Goal: Information Seeking & Learning: Learn about a topic

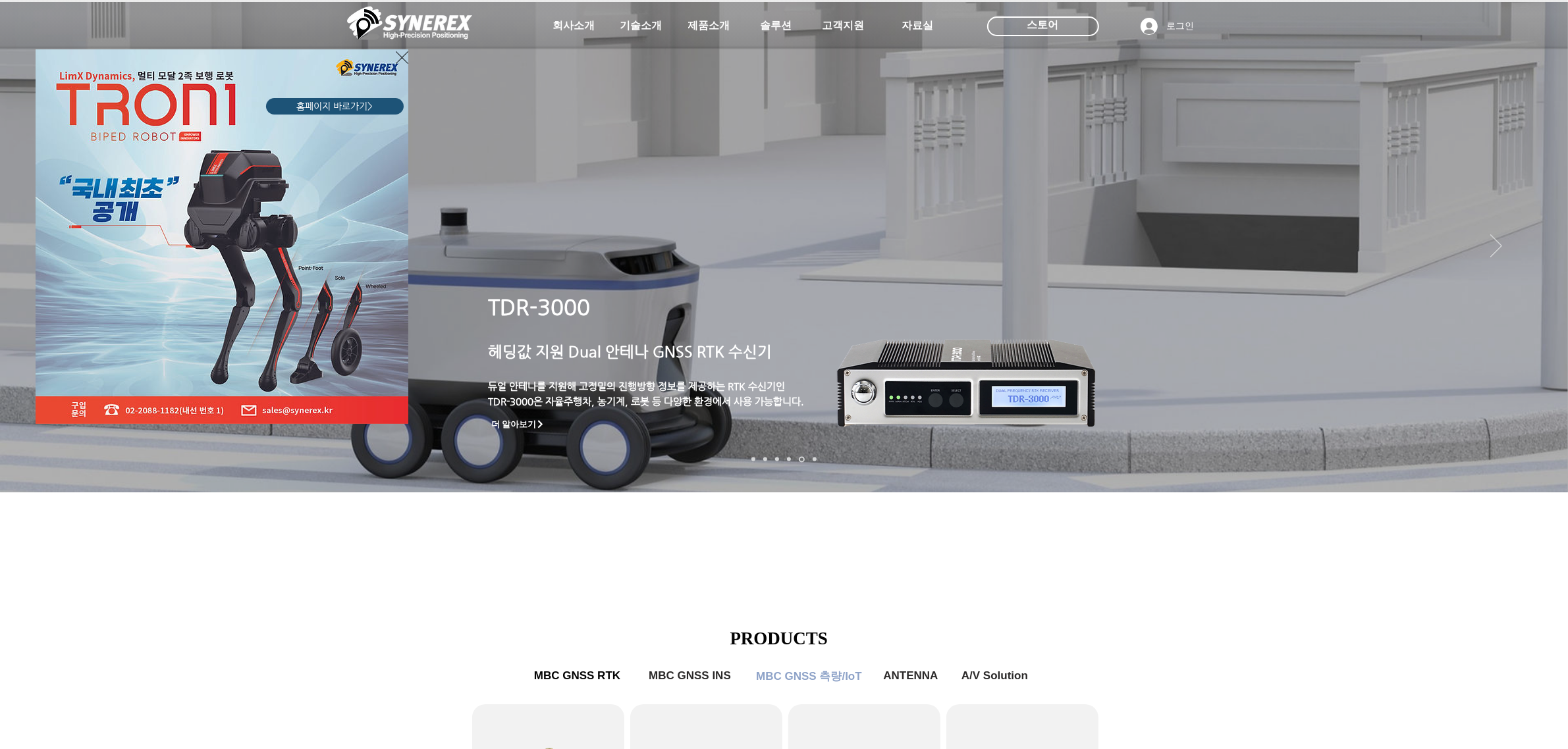
drag, startPoint x: 840, startPoint y: 313, endPoint x: 630, endPoint y: 320, distance: 210.1
click at [634, 319] on div "LimX Dinamics" at bounding box center [784, 374] width 1568 height 749
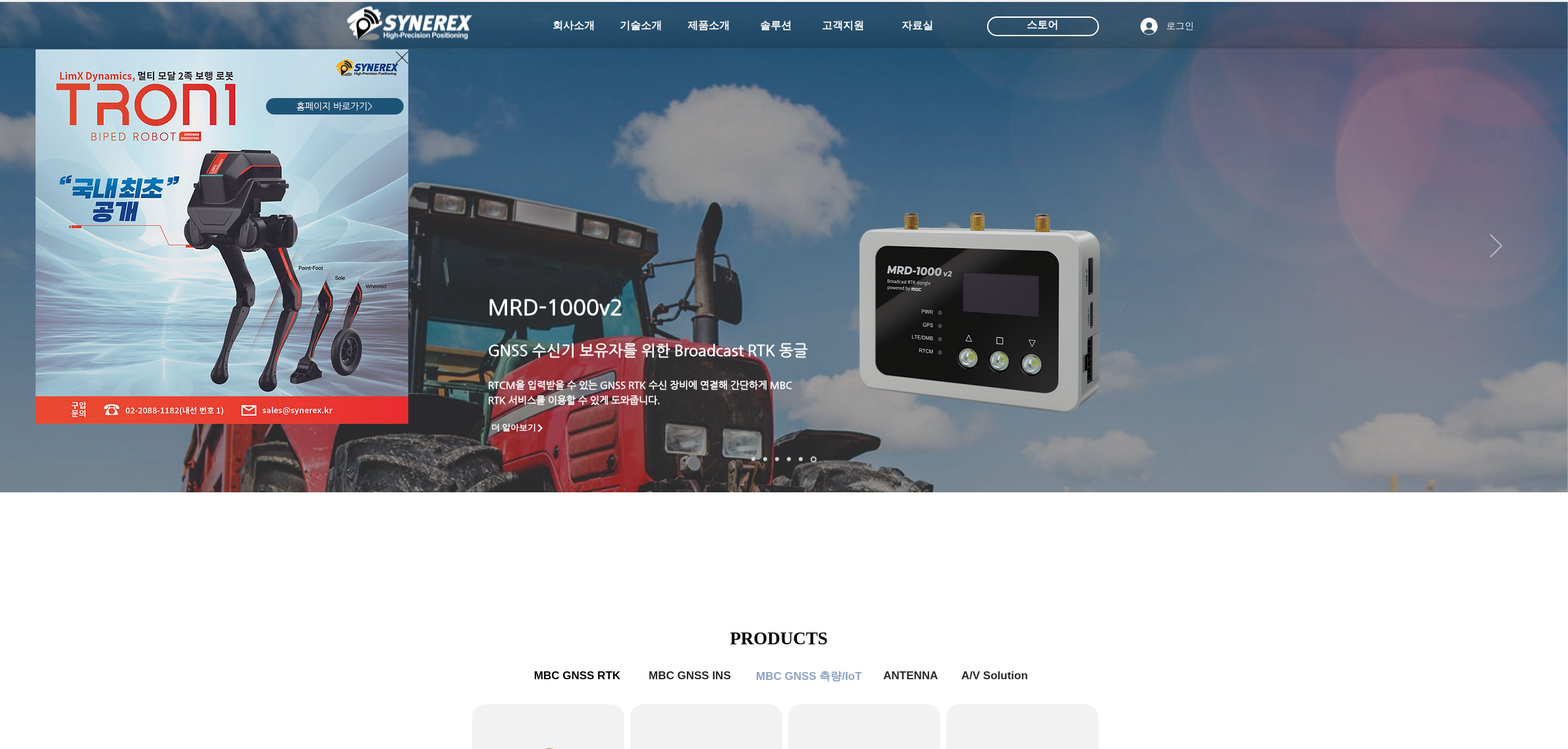
click at [1059, 603] on div "LimX Dinamics" at bounding box center [784, 374] width 1568 height 749
click at [1014, 557] on div "LimX Dinamics" at bounding box center [784, 374] width 1568 height 749
click at [396, 60] on icon "사이트로 돌아가기" at bounding box center [402, 58] width 12 height 17
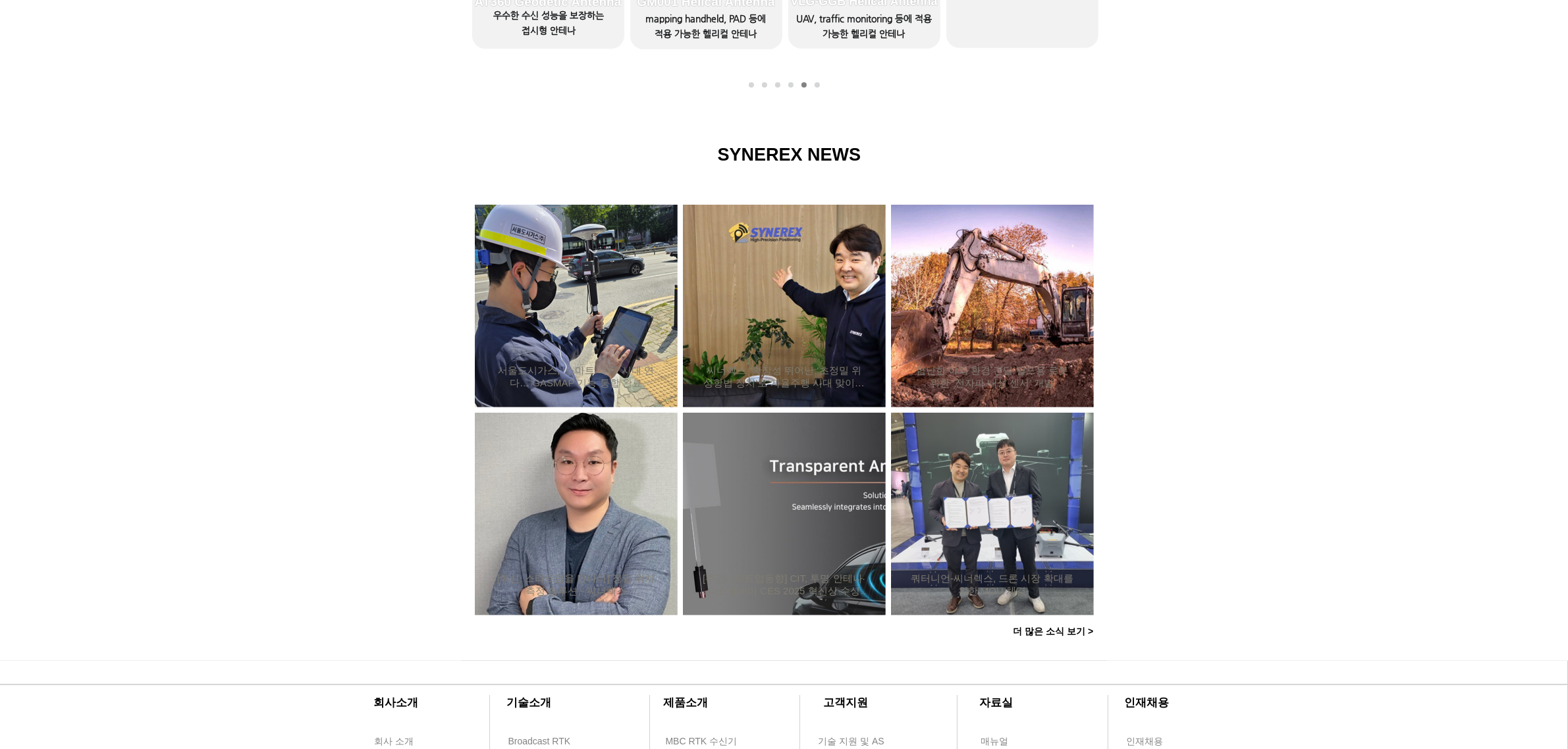
scroll to position [823, 0]
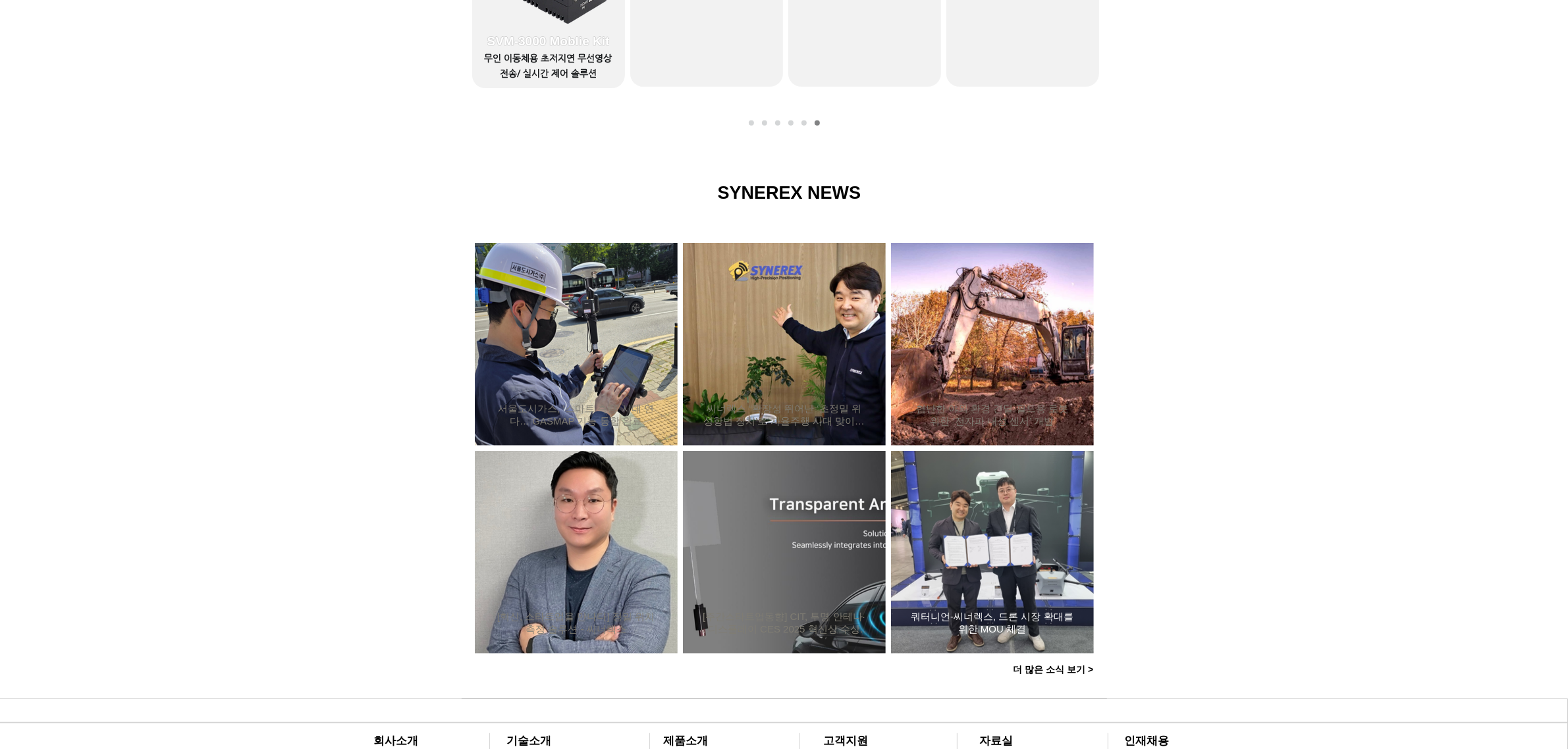
click at [1032, 593] on div "쿼터니언-씨너렉스, 드론 시장 확대를 위한 MOU 체결" at bounding box center [992, 552] width 167 height 171
click at [1009, 627] on h2 "쿼터니언-씨너렉스, 드론 시장 확대를 위한 MOU 체결" at bounding box center [992, 623] width 163 height 25
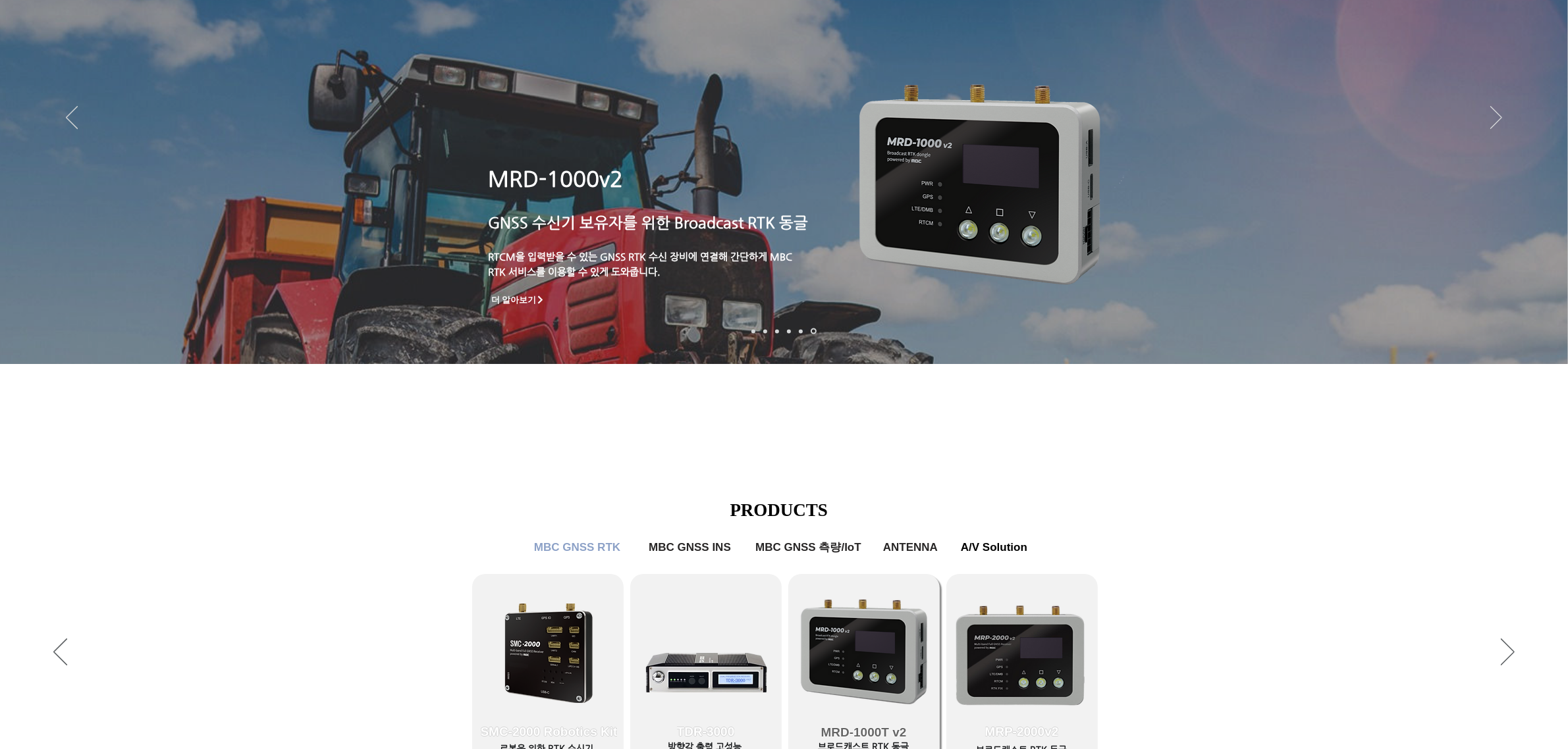
scroll to position [0, 0]
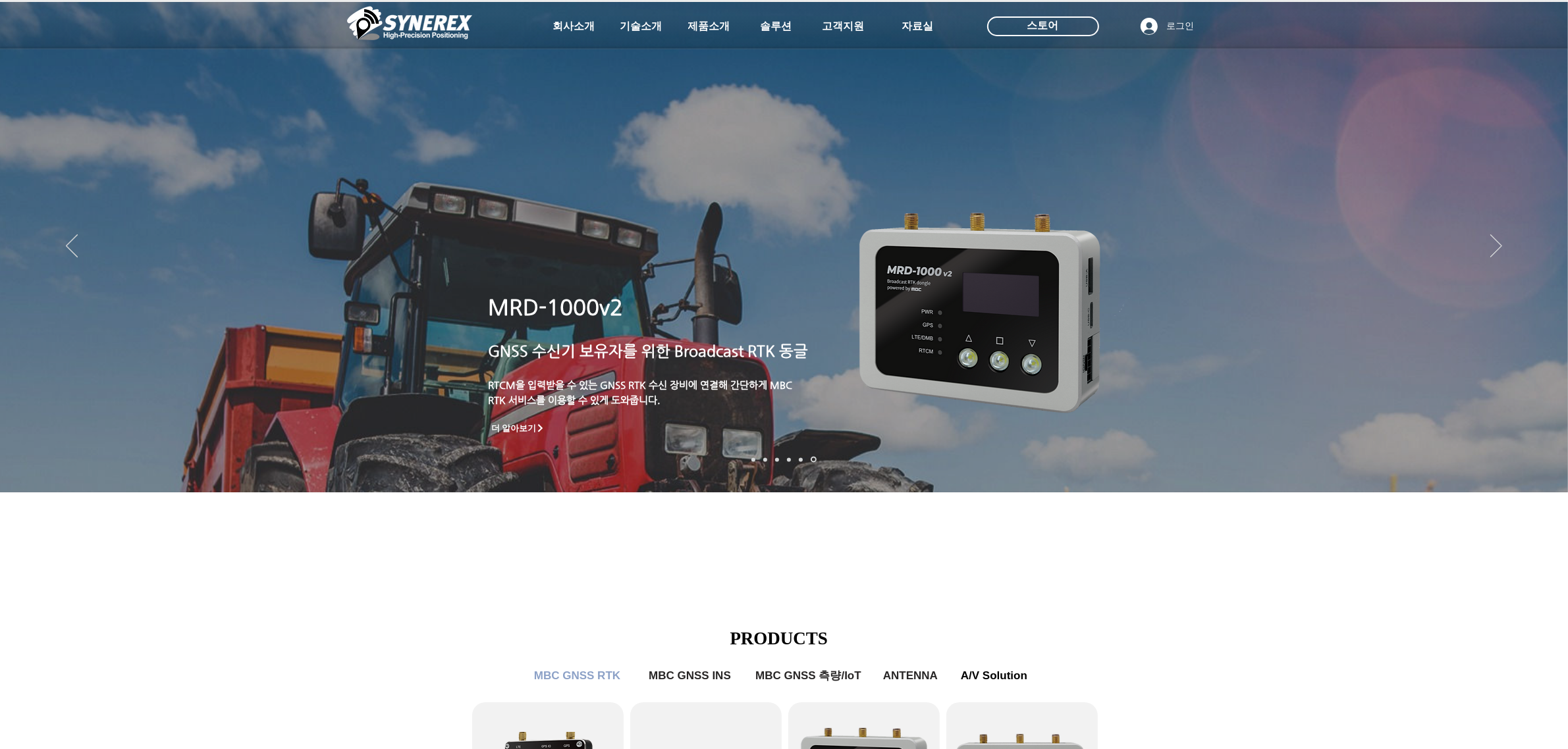
click at [1512, 251] on img "슬라이드쇼" at bounding box center [784, 247] width 1568 height 491
click at [1500, 249] on icon "다음" at bounding box center [1496, 246] width 12 height 23
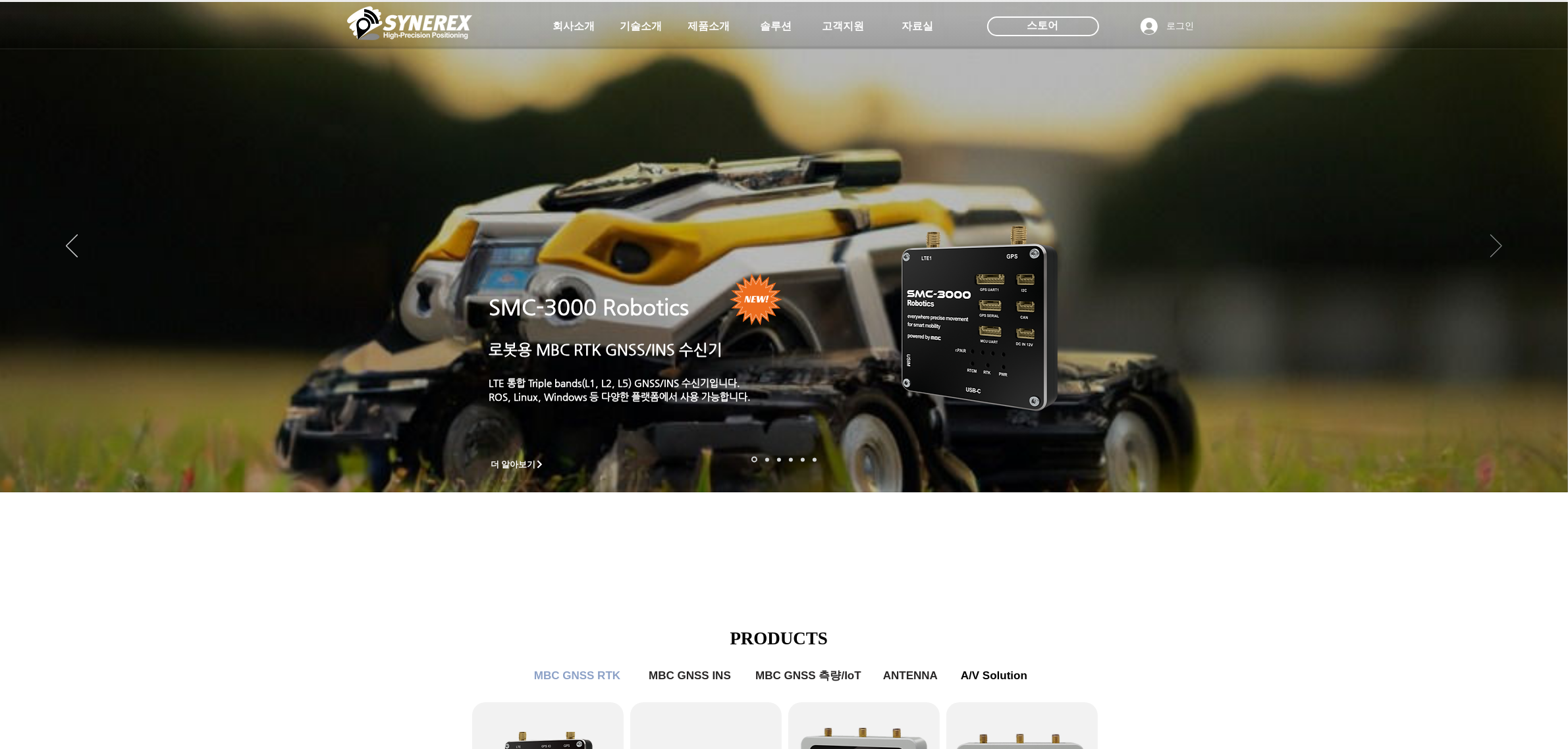
click at [1500, 249] on icon "다음" at bounding box center [1496, 246] width 12 height 23
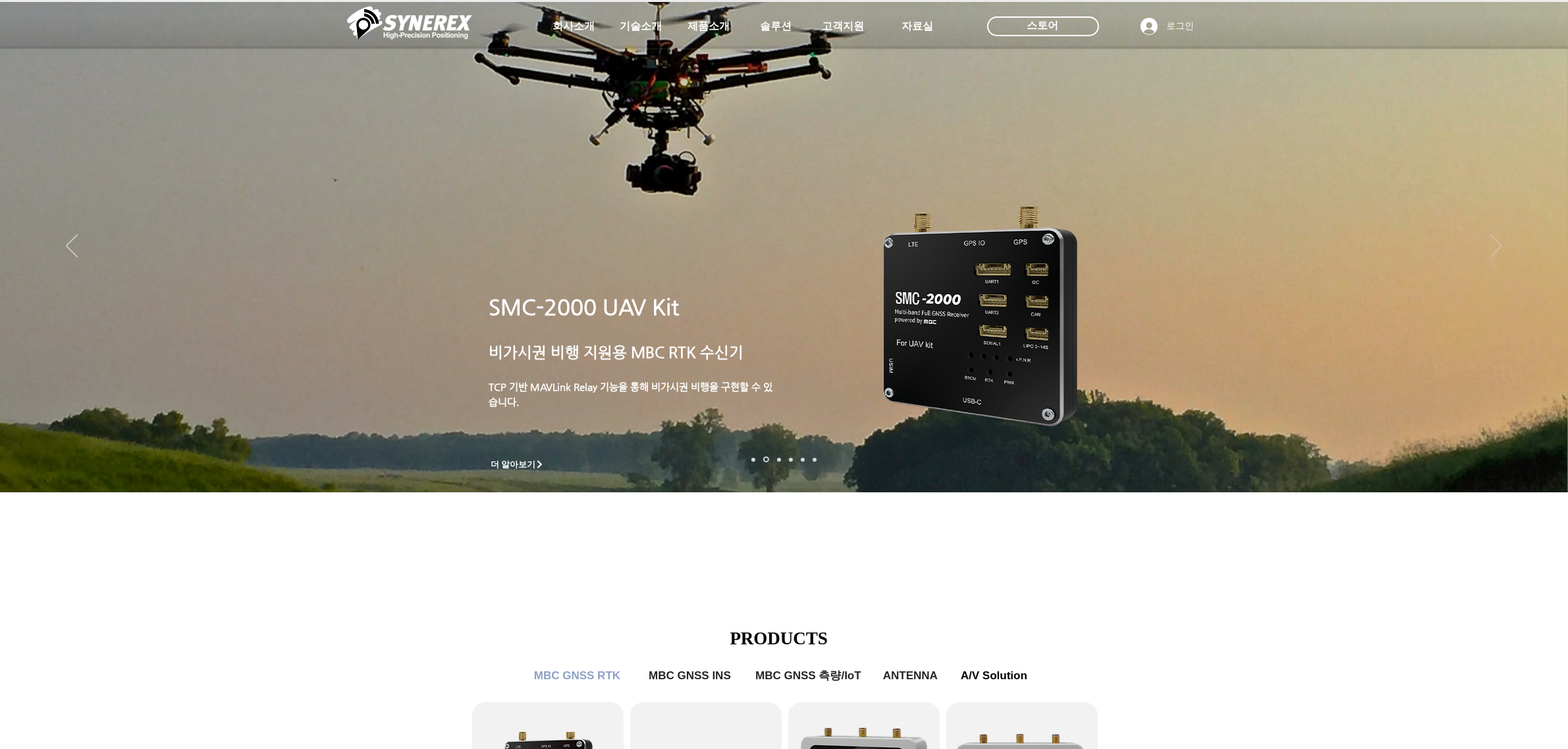
click at [1500, 249] on icon "다음" at bounding box center [1496, 246] width 12 height 23
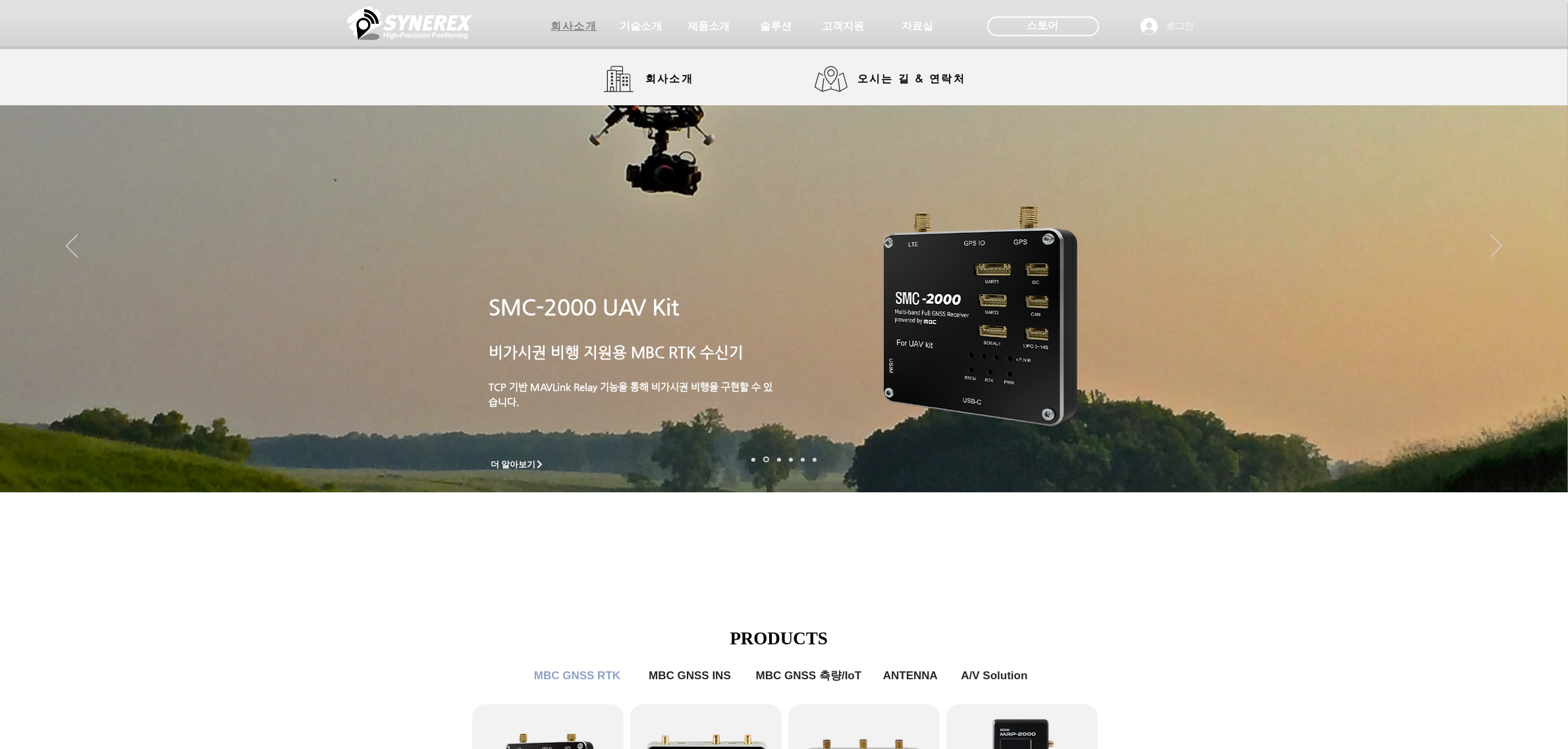
click at [575, 33] on span "회사소개" at bounding box center [573, 26] width 46 height 14
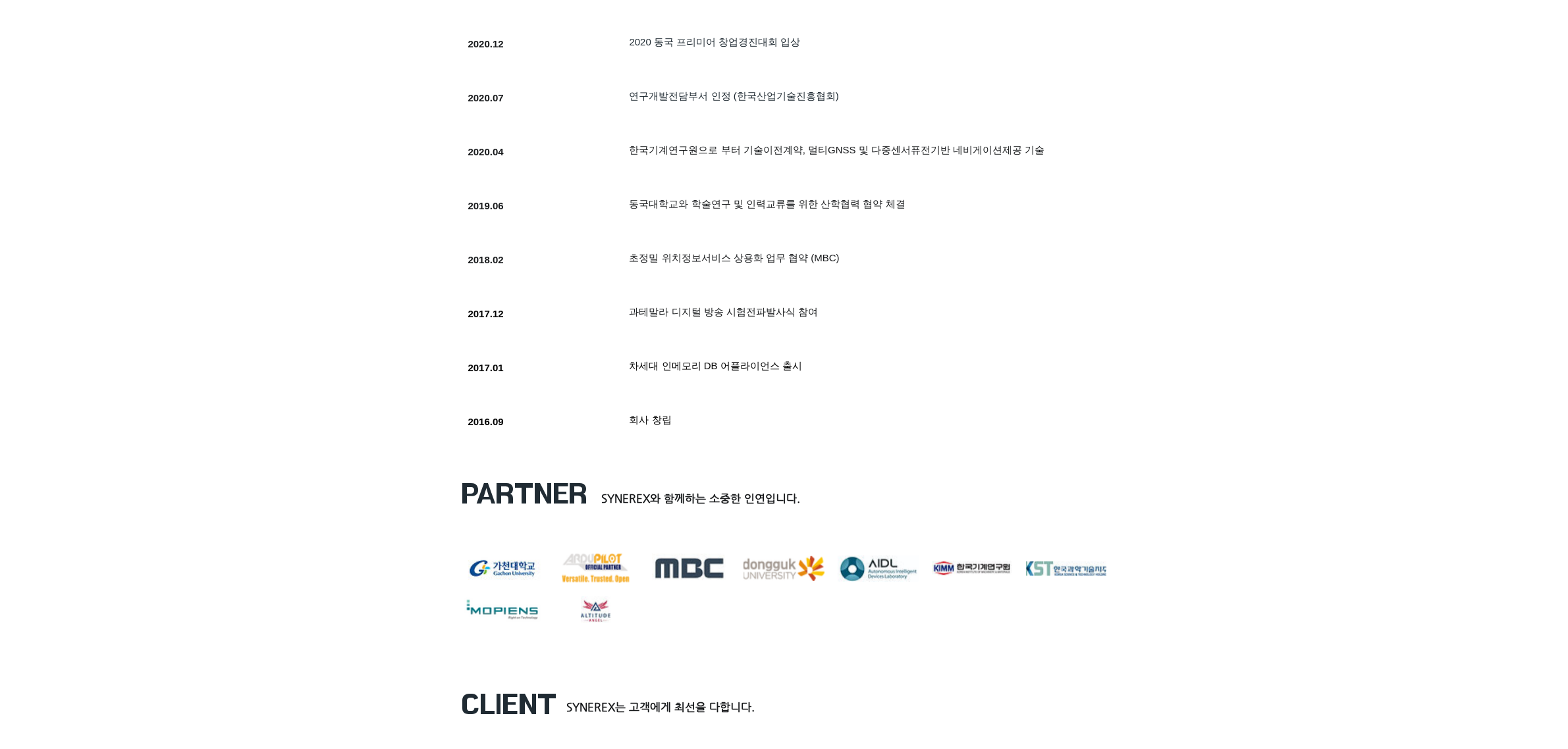
scroll to position [1317, 0]
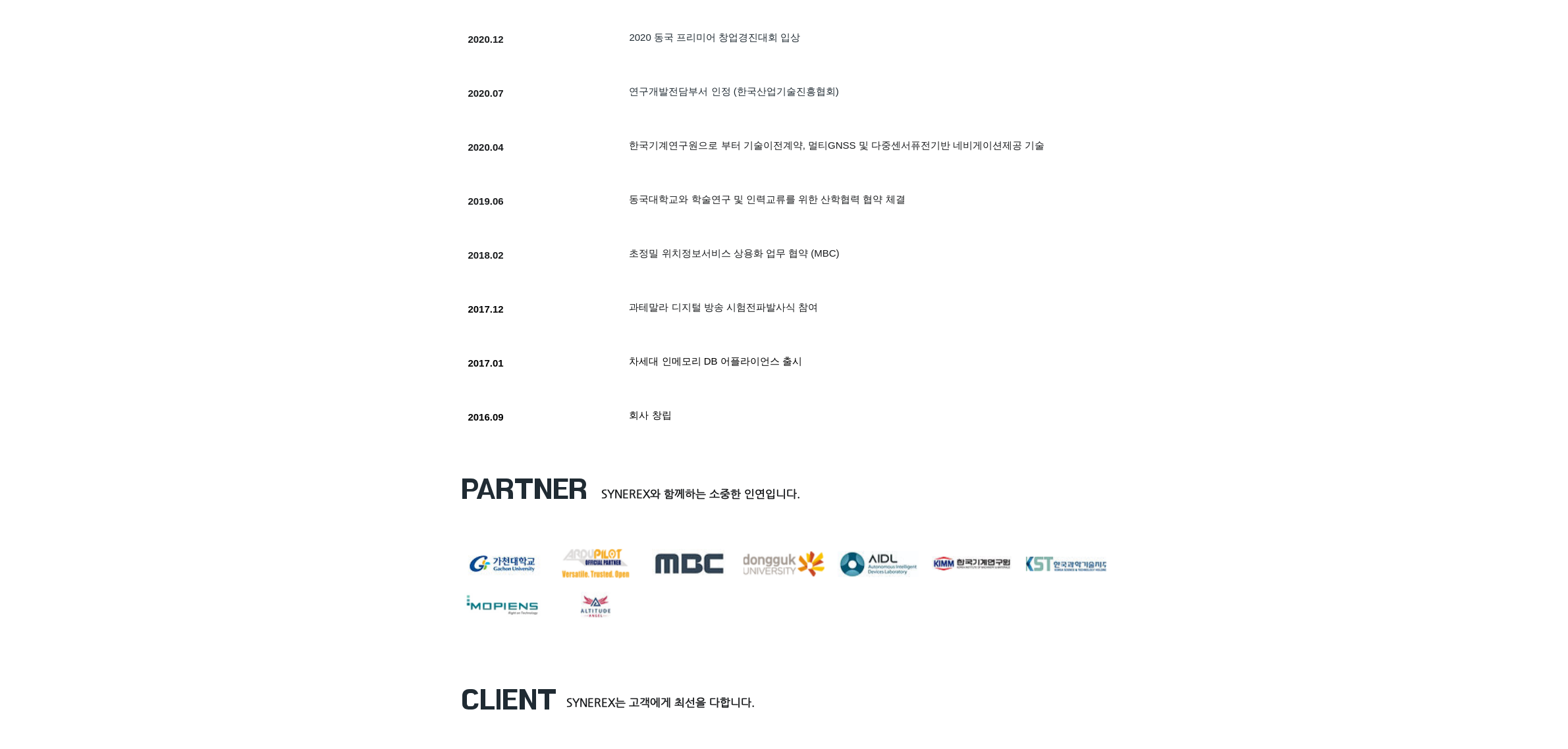
click at [1359, 501] on div at bounding box center [784, 555] width 1568 height 206
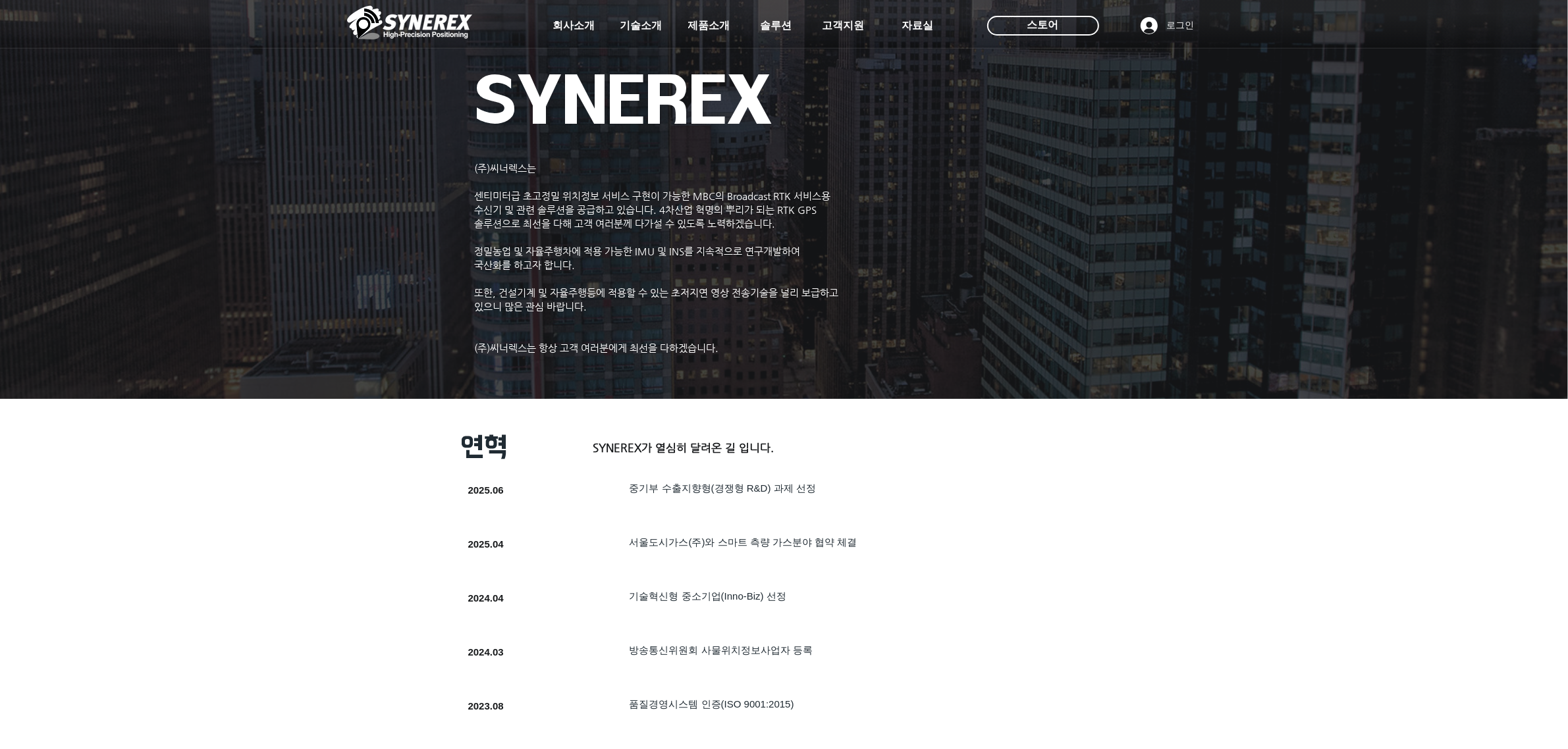
scroll to position [0, 0]
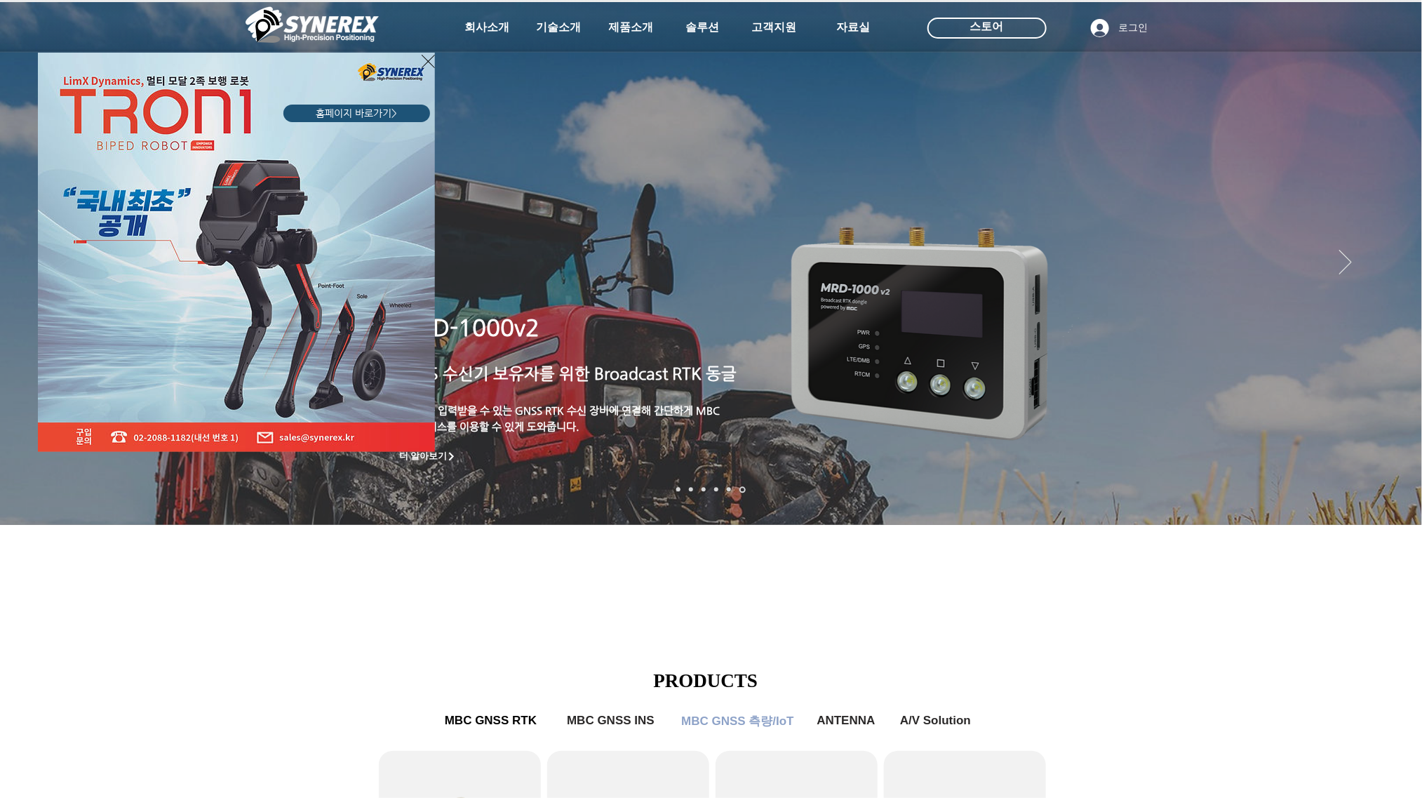
click at [429, 62] on icon "사이트로 돌아가기" at bounding box center [428, 62] width 13 height 18
